Goal: Information Seeking & Learning: Check status

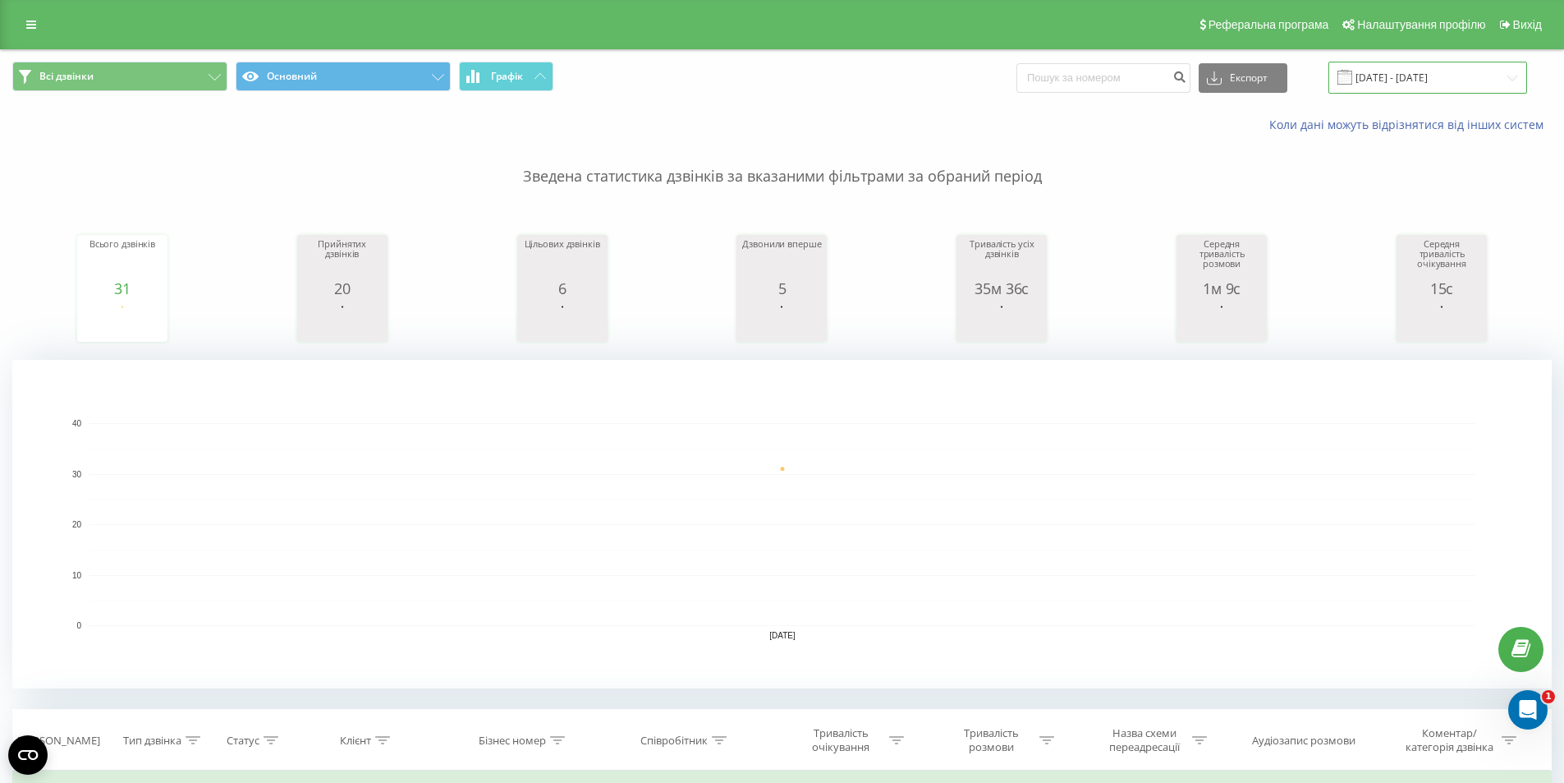
click at [1469, 68] on input "21.08.2025 - 21.08.2025" at bounding box center [1428, 78] width 199 height 32
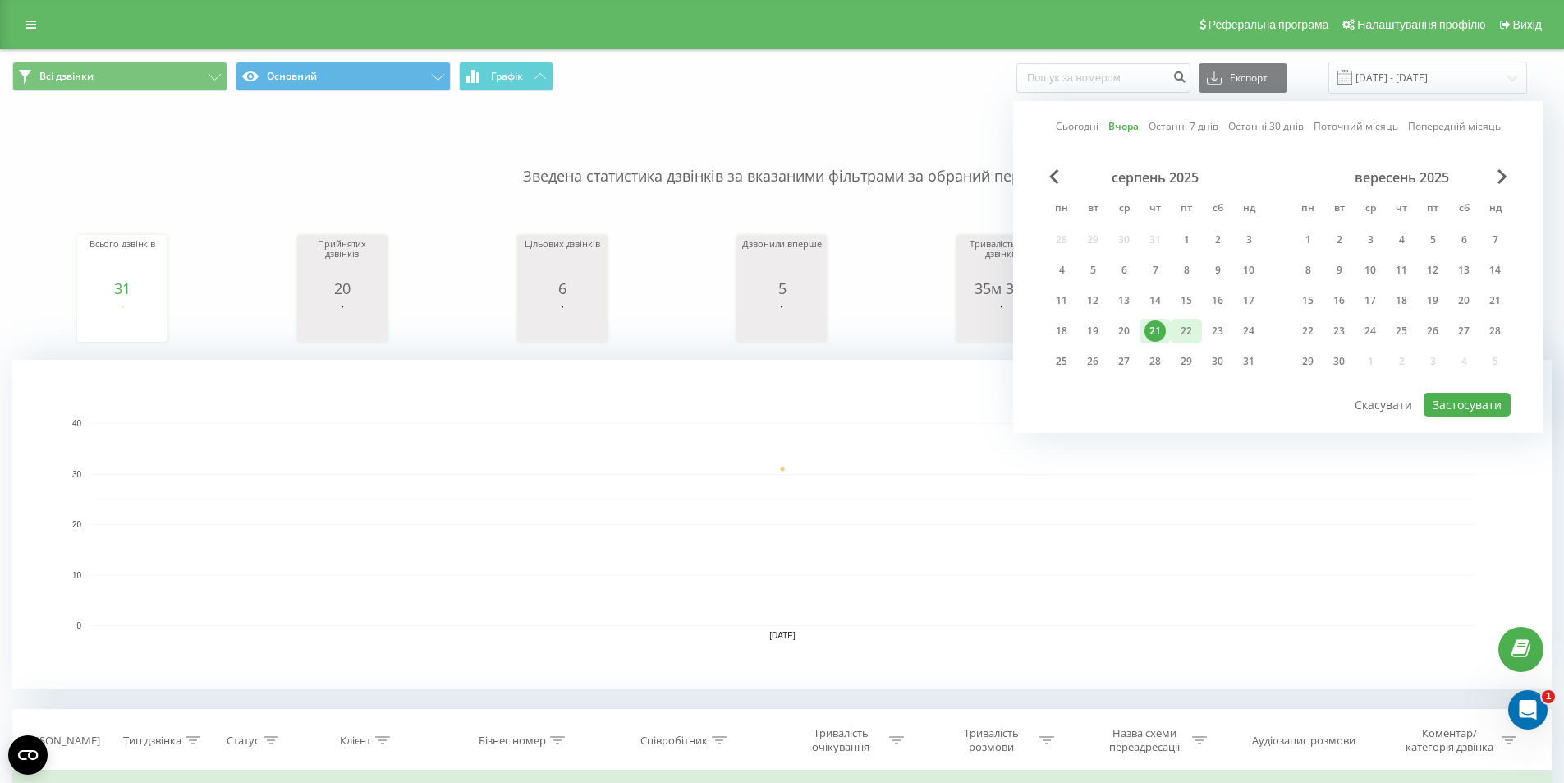
click at [1186, 328] on div "22" at bounding box center [1186, 330] width 21 height 21
click at [1452, 402] on button "Застосувати" at bounding box center [1467, 405] width 87 height 24
type input "[DATE] - [DATE]"
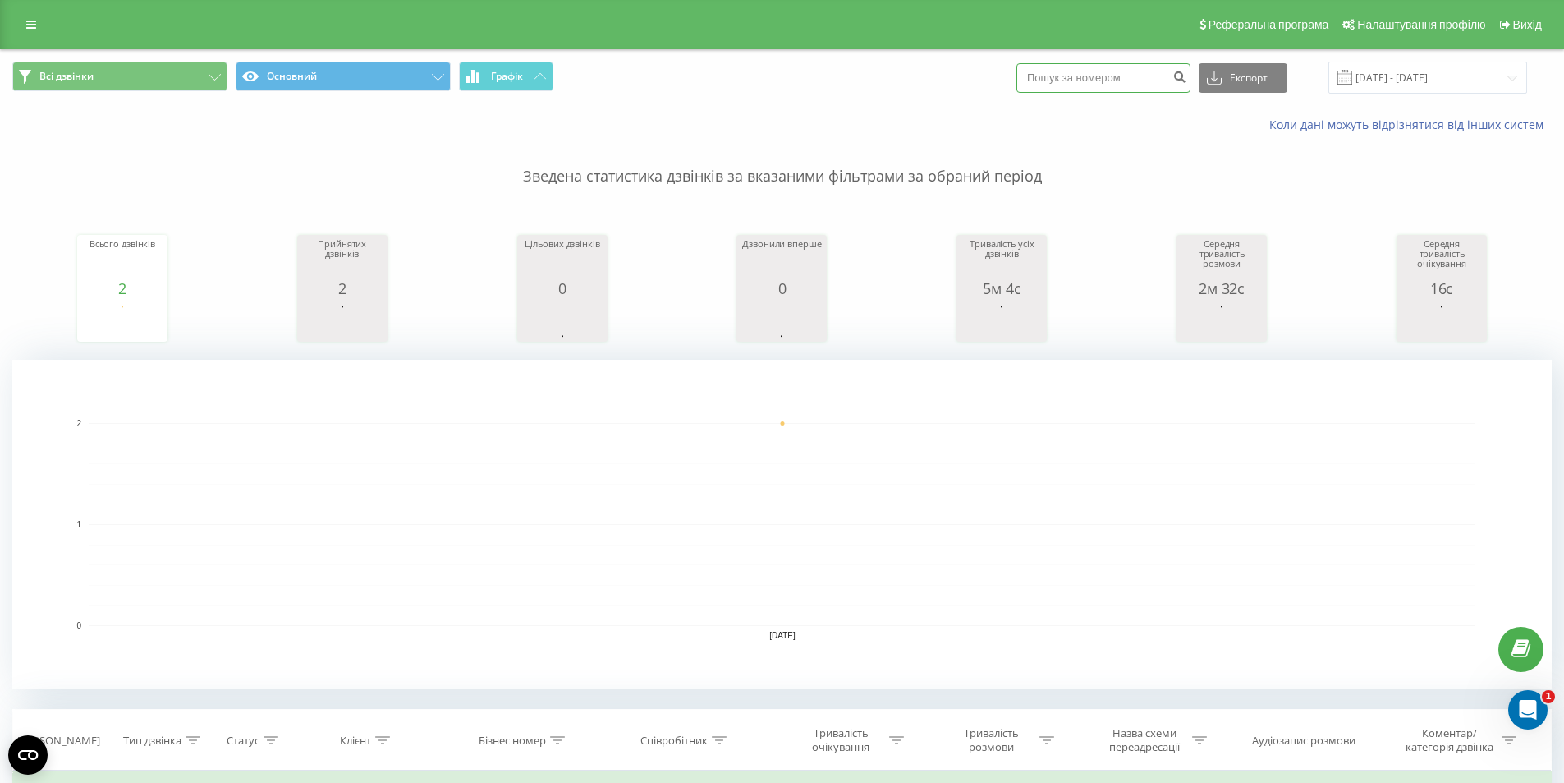
click at [1130, 89] on input at bounding box center [1104, 78] width 174 height 30
paste input "0688726397"
type input "0688726397"
click at [1187, 80] on icon "submit" at bounding box center [1180, 75] width 14 height 10
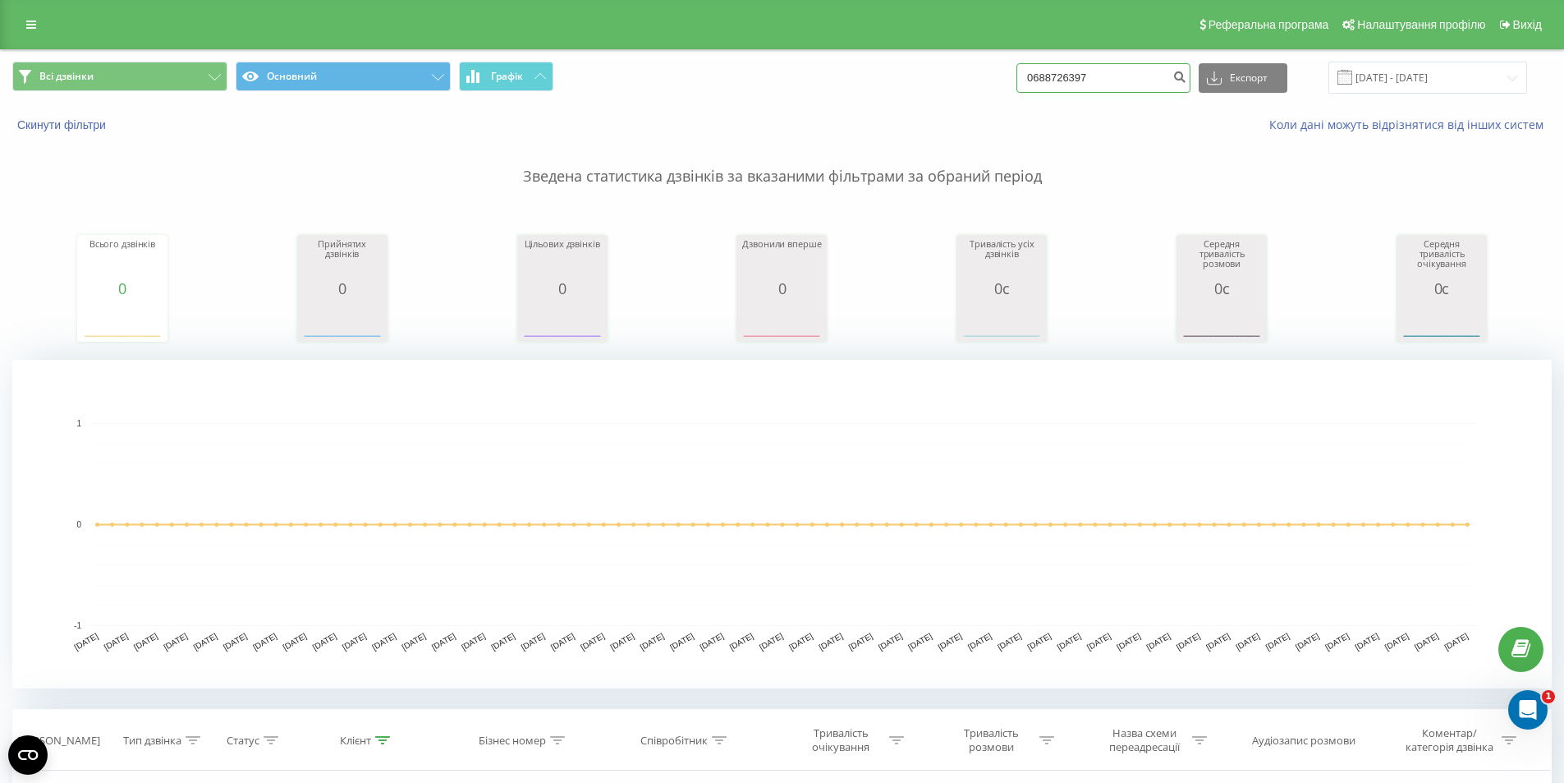
drag, startPoint x: 1113, startPoint y: 70, endPoint x: 1035, endPoint y: 70, distance: 77.2
click at [1035, 70] on input "0688726397" at bounding box center [1104, 78] width 174 height 30
